Goal: Information Seeking & Learning: Understand process/instructions

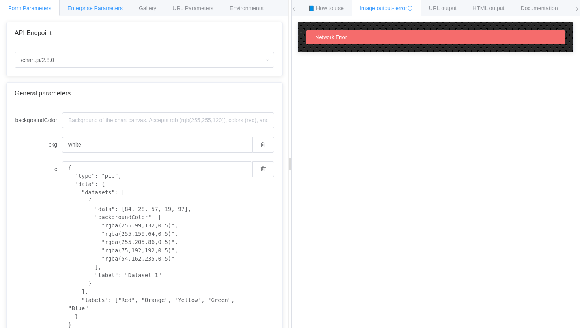
click at [101, 11] on div "Enterprise Parameters" at bounding box center [95, 8] width 72 height 16
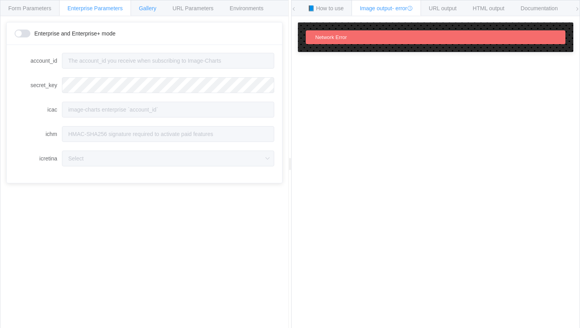
click at [163, 6] on div "Gallery" at bounding box center [148, 8] width 34 height 16
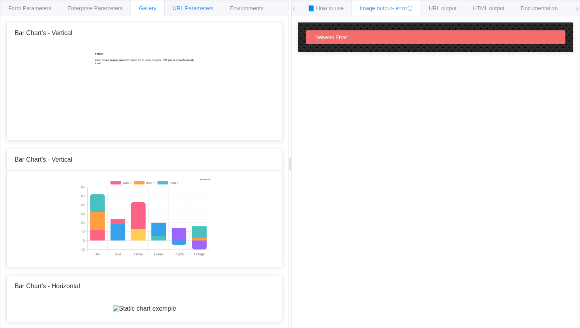
click at [187, 8] on span "URL Parameters" at bounding box center [192, 8] width 41 height 6
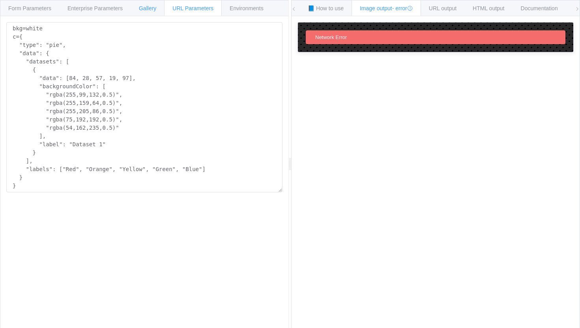
click at [141, 7] on div "Gallery" at bounding box center [148, 8] width 34 height 16
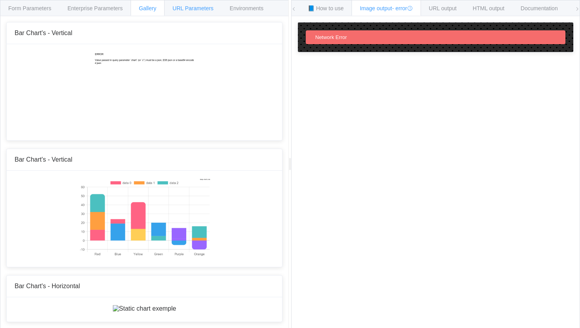
click at [198, 12] on div "URL Parameters" at bounding box center [193, 8] width 58 height 16
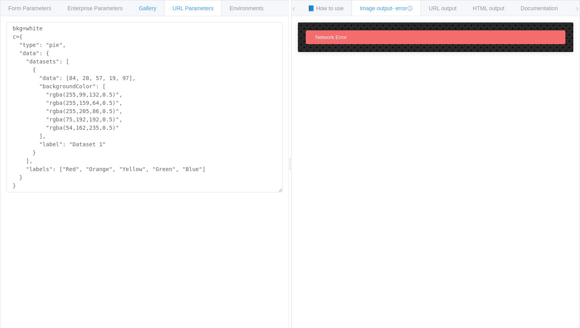
click at [150, 6] on span "Gallery" at bounding box center [147, 8] width 17 height 6
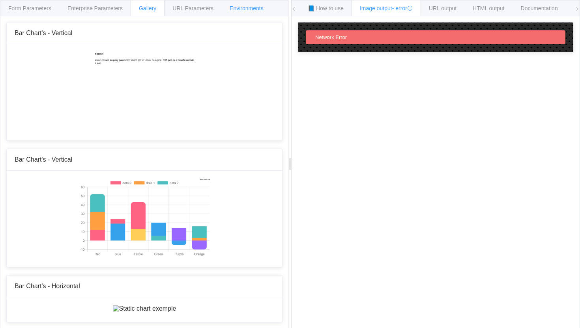
click at [264, 14] on div "Environments" at bounding box center [246, 8] width 51 height 16
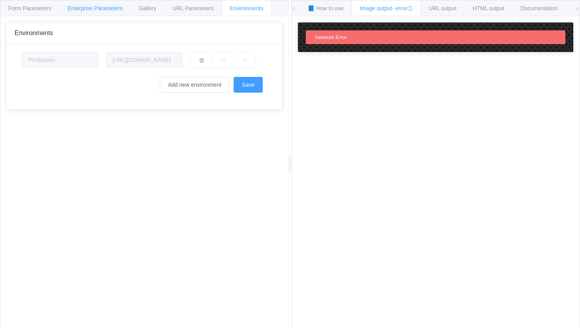
click at [103, 4] on div "Enterprise Parameters" at bounding box center [95, 8] width 72 height 16
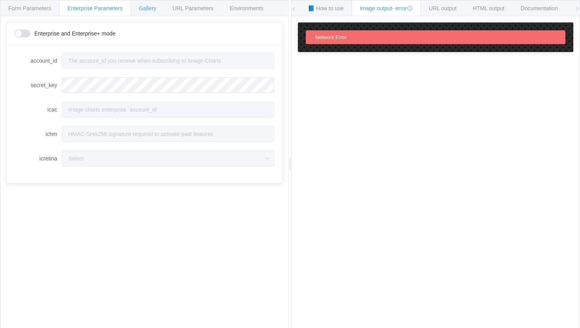
click at [149, 8] on span "Gallery" at bounding box center [147, 8] width 17 height 6
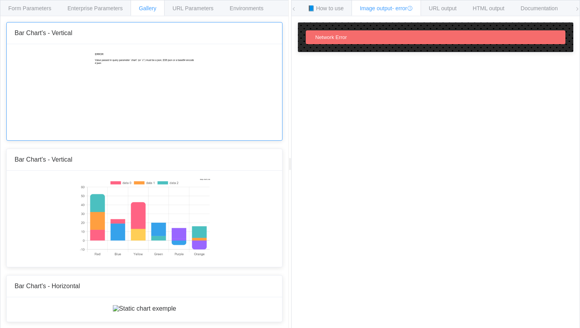
click at [158, 110] on img at bounding box center [144, 91] width 101 height 79
click at [337, 6] on span "📘 How to use" at bounding box center [326, 8] width 36 height 6
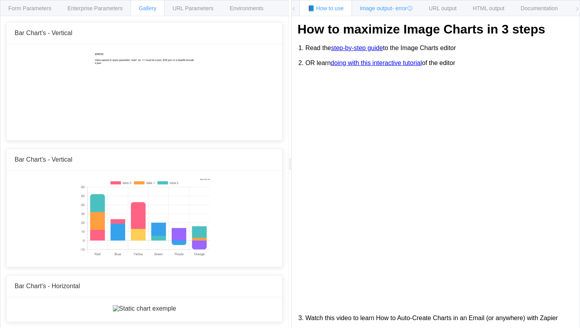
click at [386, 6] on span "Image output - error" at bounding box center [386, 8] width 53 height 6
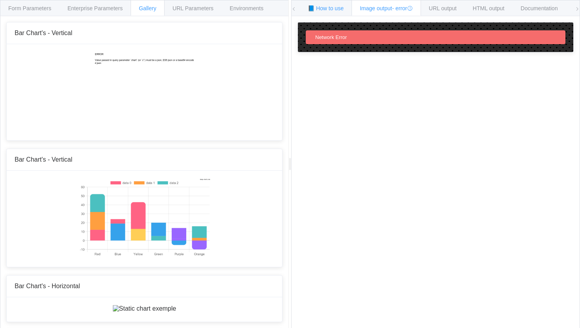
click at [333, 5] on span "📘 How to use" at bounding box center [326, 8] width 36 height 6
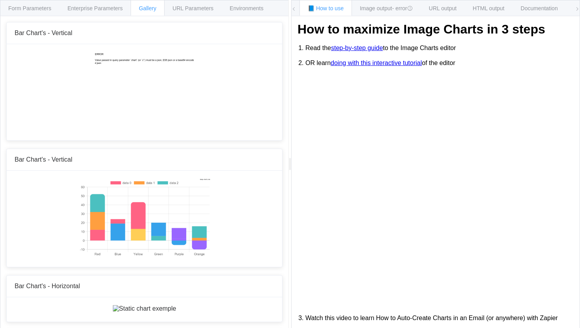
click at [348, 52] on link "step-by-step guide" at bounding box center [357, 48] width 52 height 7
